Goal: Task Accomplishment & Management: Manage account settings

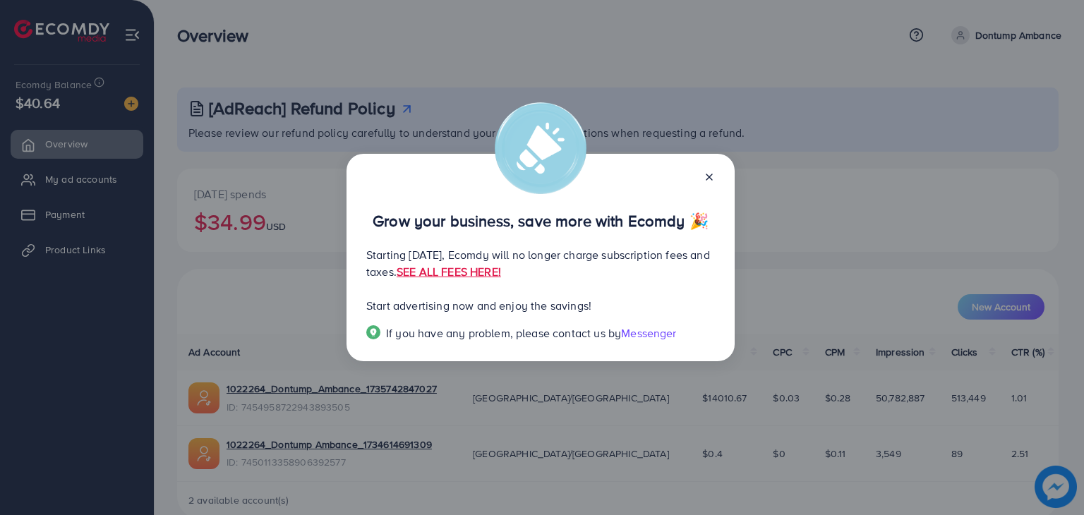
click at [701, 175] on div at bounding box center [703, 176] width 23 height 16
click at [712, 177] on icon at bounding box center [708, 176] width 11 height 11
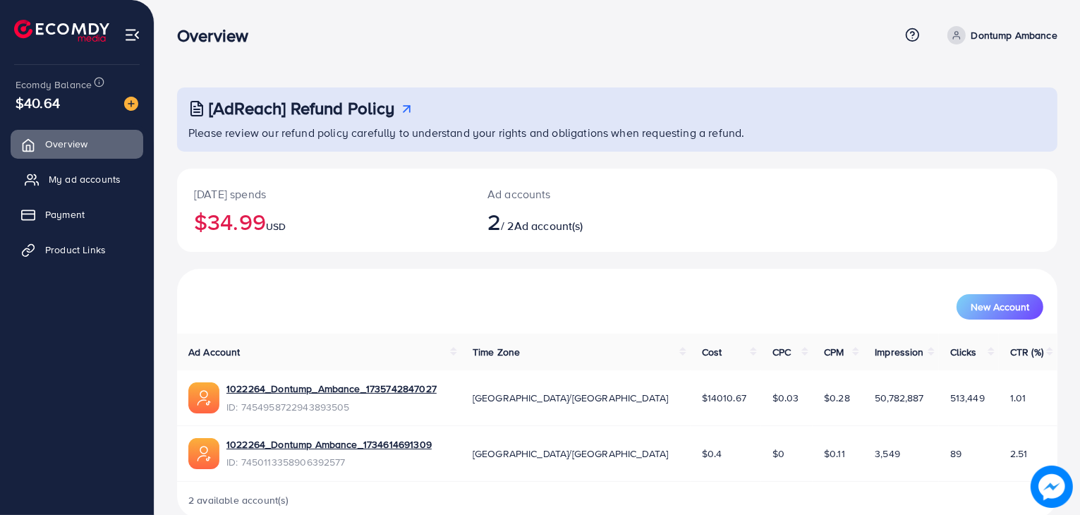
click at [59, 183] on span "My ad accounts" at bounding box center [85, 179] width 72 height 14
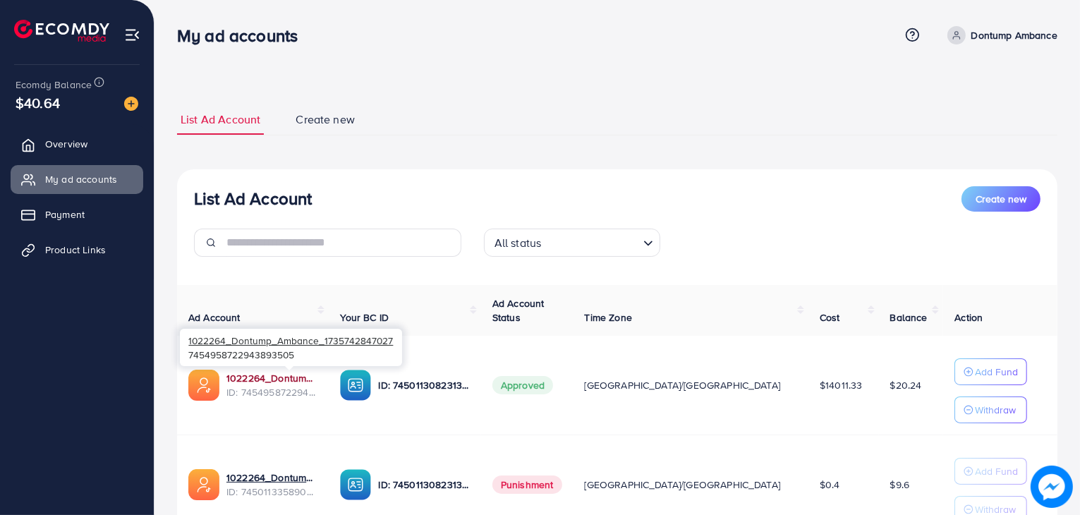
click at [279, 376] on link "1022264_Dontump_Ambance_1735742847027" at bounding box center [271, 378] width 91 height 14
drag, startPoint x: 82, startPoint y: 236, endPoint x: 79, endPoint y: 253, distance: 17.2
click at [82, 236] on link "Product Links" at bounding box center [77, 250] width 133 height 28
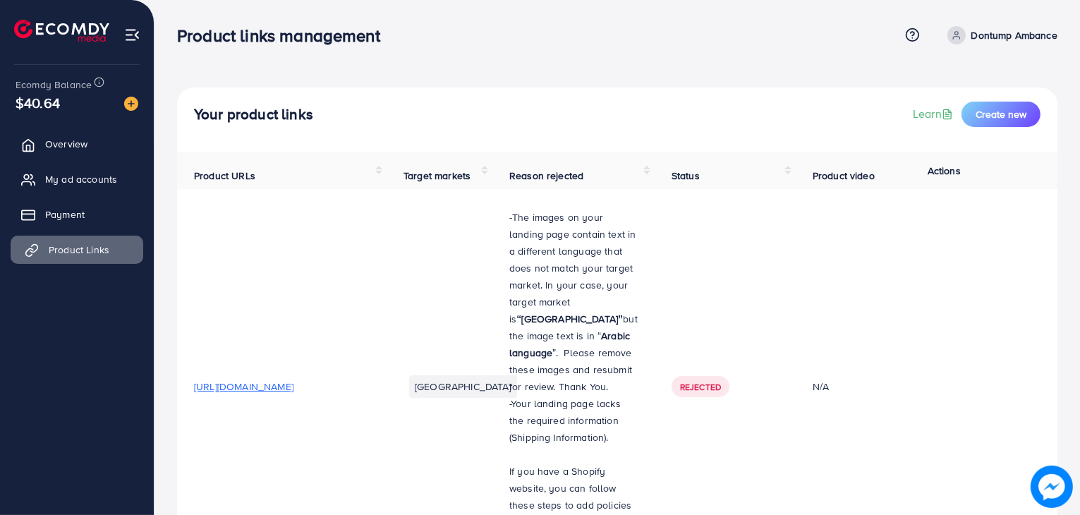
click at [79, 254] on span "Product Links" at bounding box center [79, 250] width 61 height 14
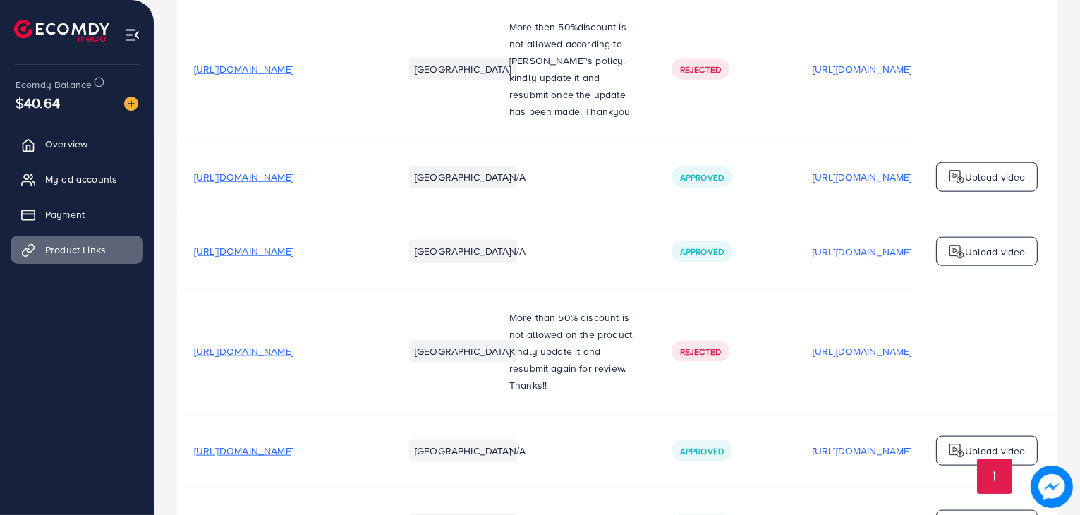
scroll to position [18243, 0]
